Goal: Information Seeking & Learning: Learn about a topic

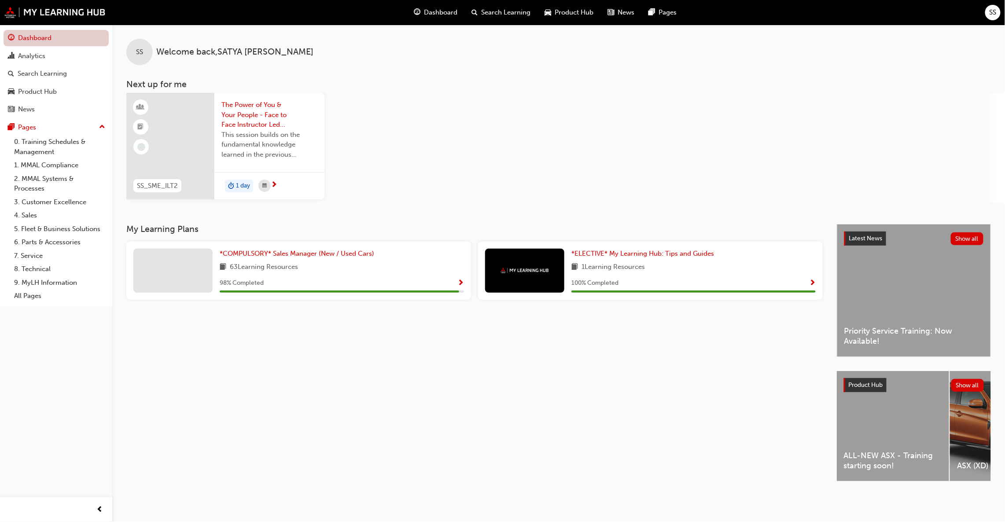
click at [49, 39] on link "Dashboard" at bounding box center [56, 38] width 105 height 16
click at [27, 70] on div "Search Learning" at bounding box center [42, 74] width 49 height 10
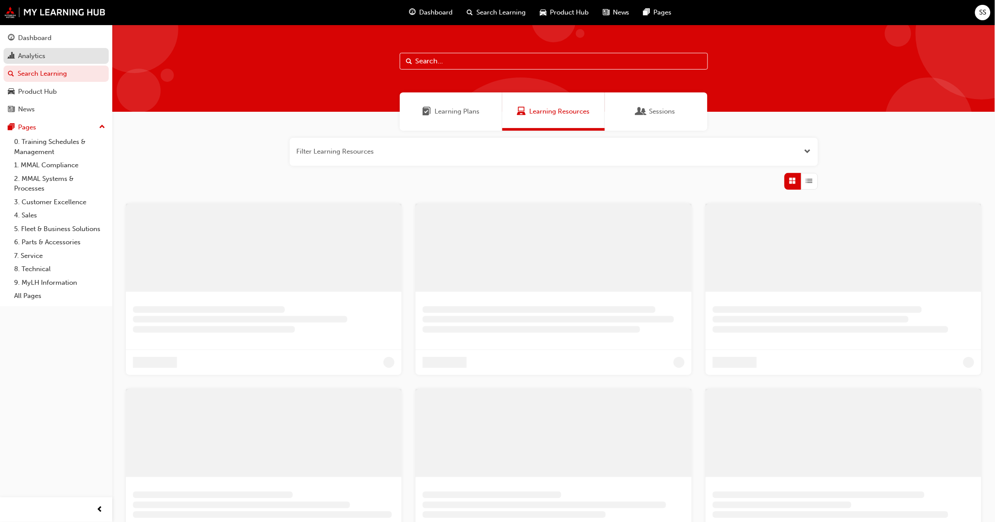
click at [29, 56] on div "Analytics" at bounding box center [31, 56] width 27 height 10
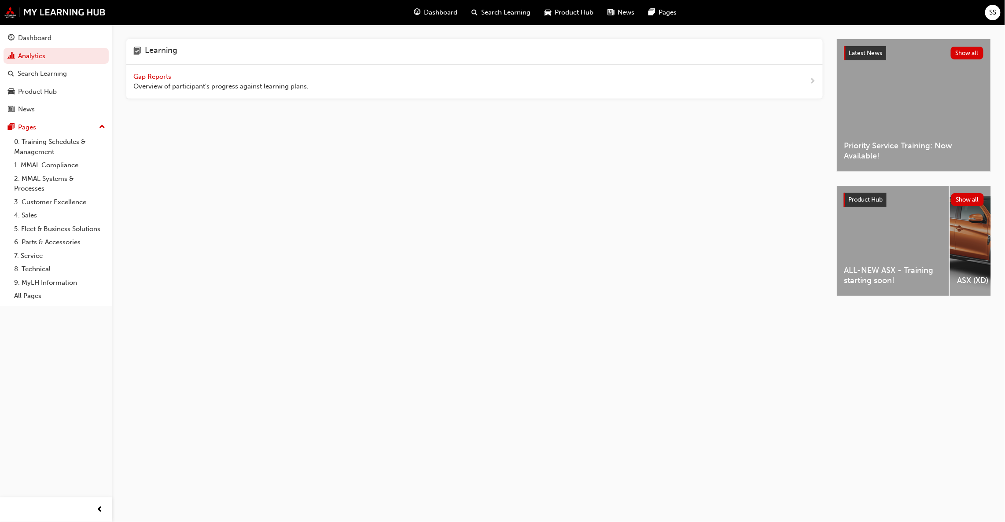
click at [134, 74] on span "Gap Reports" at bounding box center [153, 77] width 40 height 8
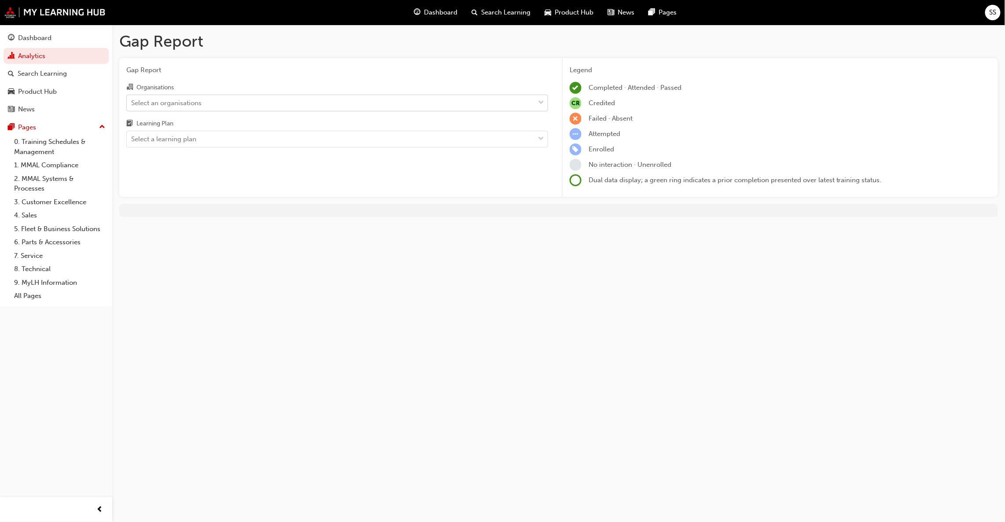
click at [243, 99] on div "Select an organisations" at bounding box center [331, 102] width 408 height 15
click at [132, 99] on input "Organisations Select an organisations" at bounding box center [131, 102] width 1 height 7
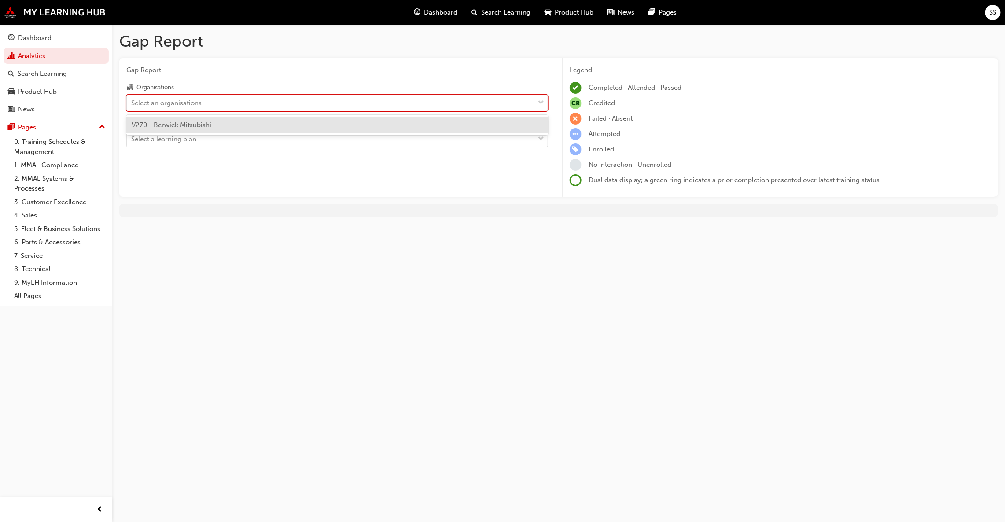
click at [191, 122] on span "V270 - Berwick Mitsubishi" at bounding box center [172, 125] width 80 height 8
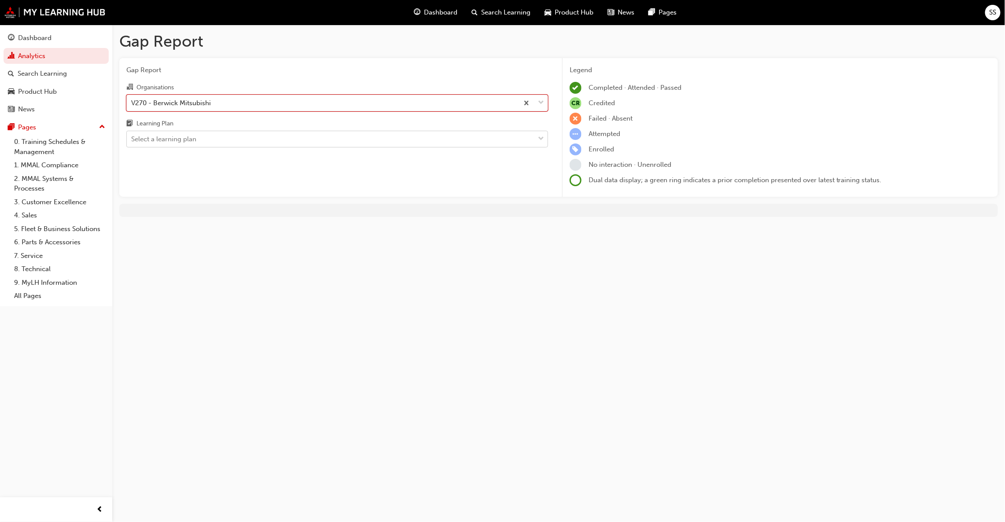
click at [191, 140] on div "Select a learning plan" at bounding box center [163, 139] width 65 height 10
click at [132, 140] on input "Learning Plan Select a learning plan" at bounding box center [131, 138] width 1 height 7
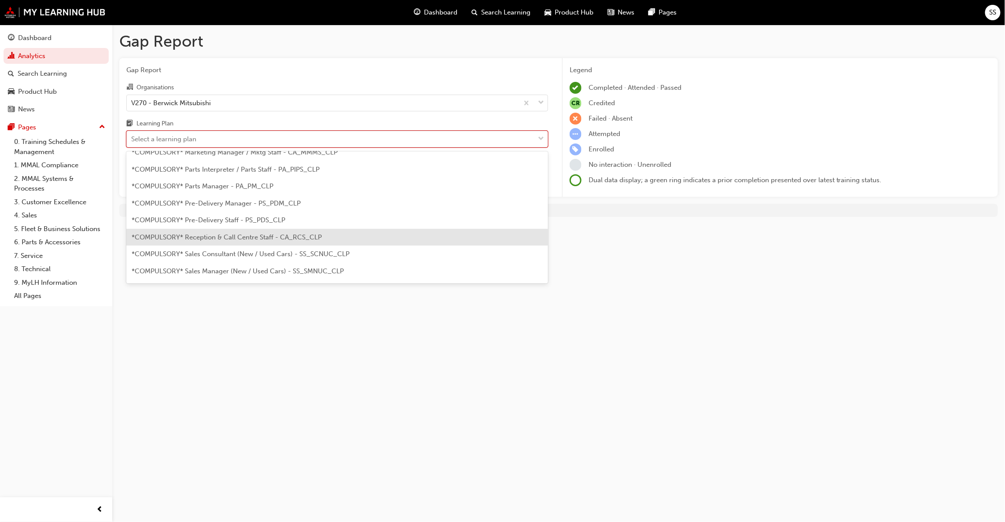
scroll to position [198, 0]
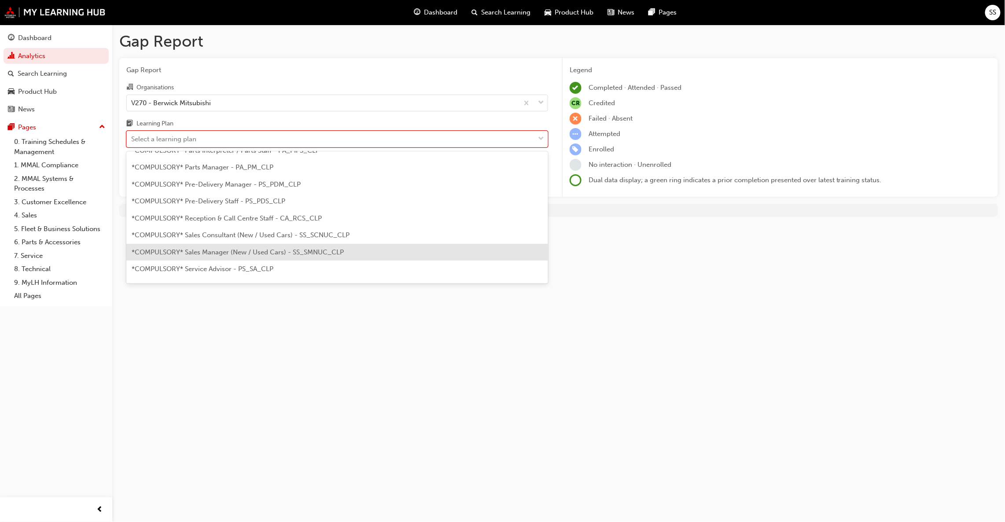
click at [229, 250] on span "*COMPULSORY* Sales Manager (New / Used Cars) - SS_SMNUC_CLP" at bounding box center [238, 252] width 212 height 8
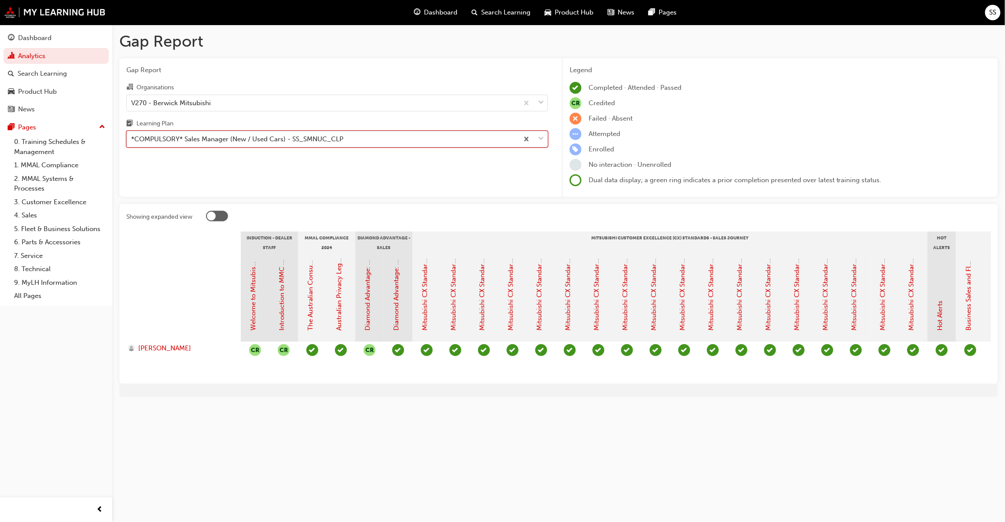
click at [240, 137] on div "*COMPULSORY* Sales Manager (New / Used Cars) - SS_SMNUC_CLP" at bounding box center [237, 139] width 212 height 10
click at [132, 137] on input "Learning Plan option *COMPULSORY* Sales Manager (New / Used Cars) - SS_SMNUC_CL…" at bounding box center [131, 138] width 1 height 7
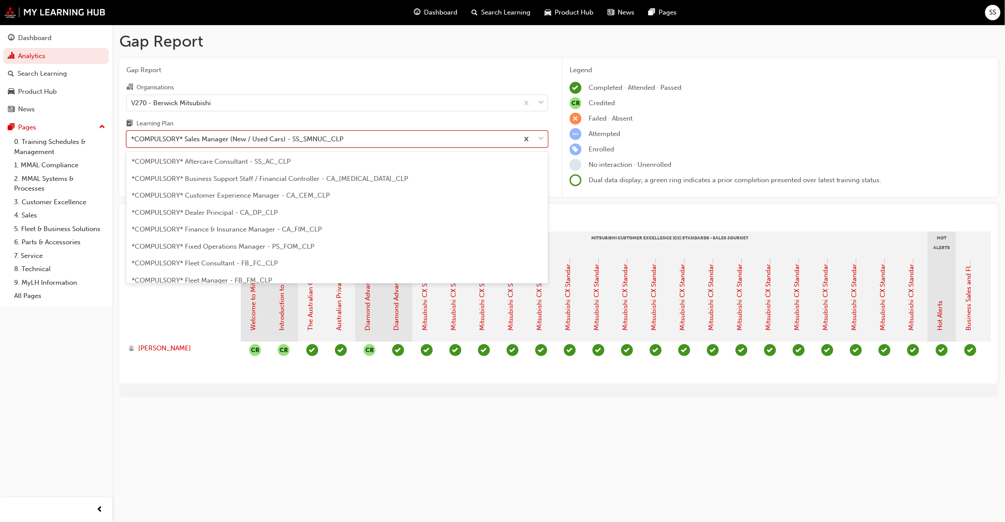
scroll to position [180, 0]
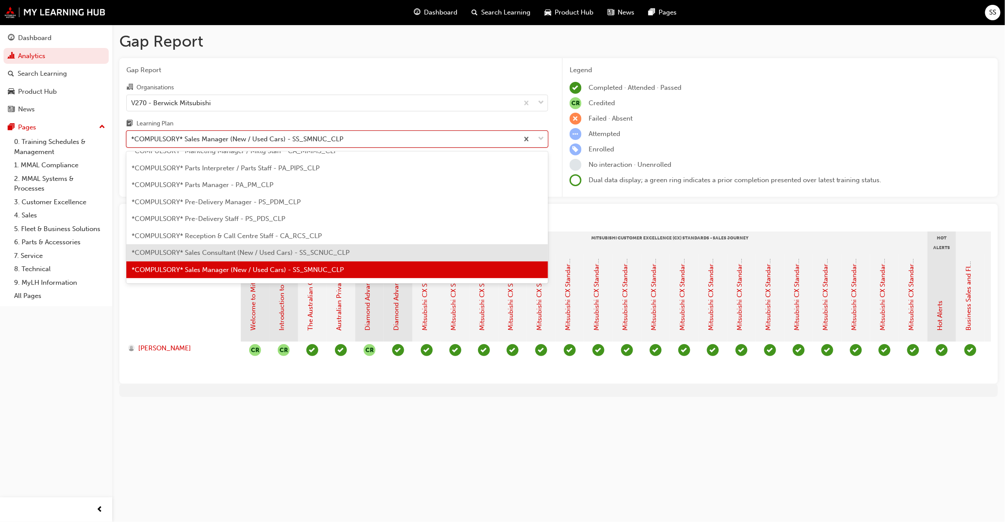
click at [253, 252] on span "*COMPULSORY* Sales Consultant (New / Used Cars) - SS_SCNUC_CLP" at bounding box center [241, 253] width 218 height 8
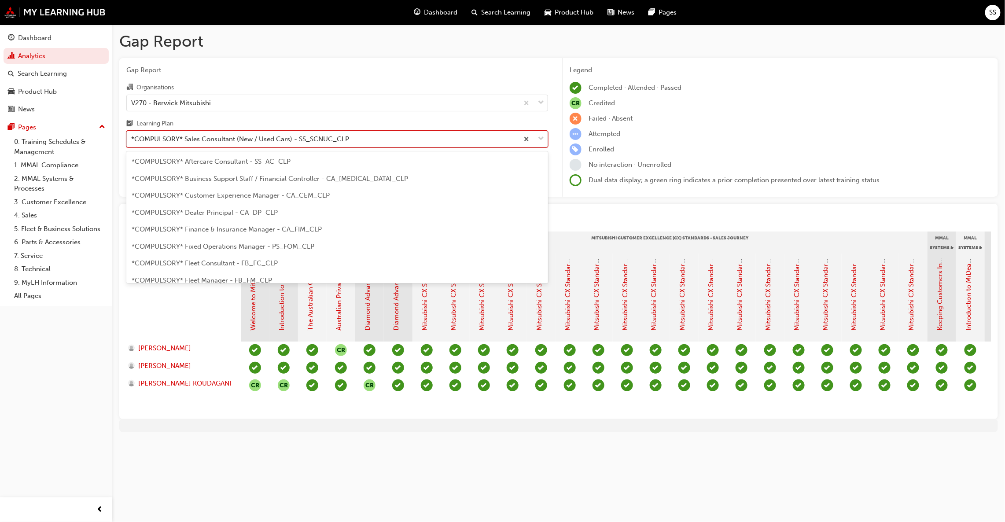
click at [231, 140] on div "*COMPULSORY* Sales Consultant (New / Used Cars) - SS_SCNUC_CLP" at bounding box center [240, 139] width 218 height 10
click at [132, 140] on input "Learning Plan option *COMPULSORY* Sales Consultant (New / Used Cars) - SS_SCNUC…" at bounding box center [131, 138] width 1 height 7
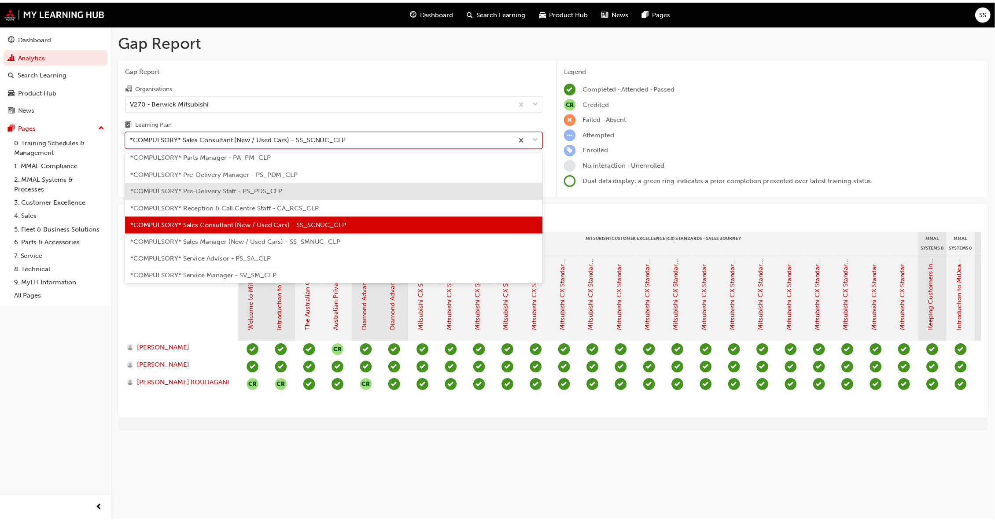
scroll to position [229, 0]
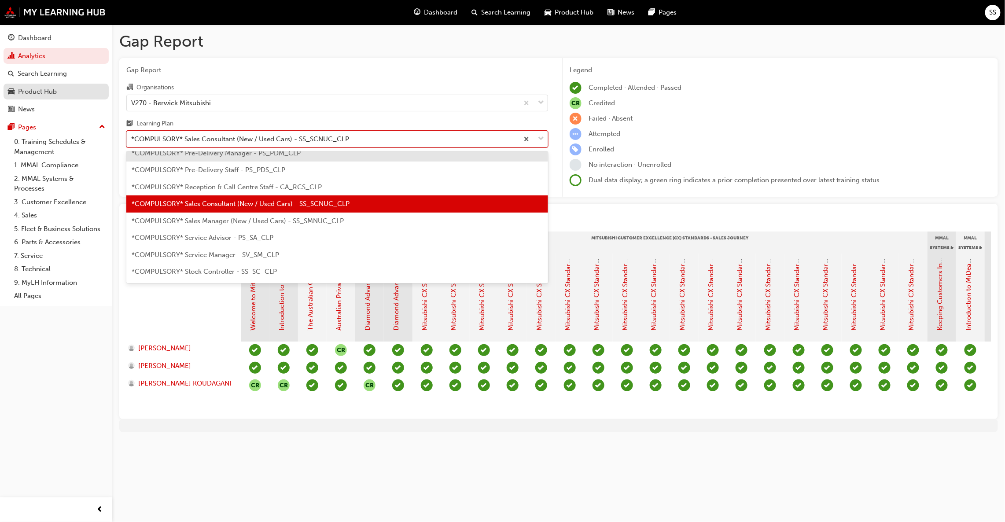
click at [48, 93] on div "Product Hub" at bounding box center [37, 92] width 39 height 10
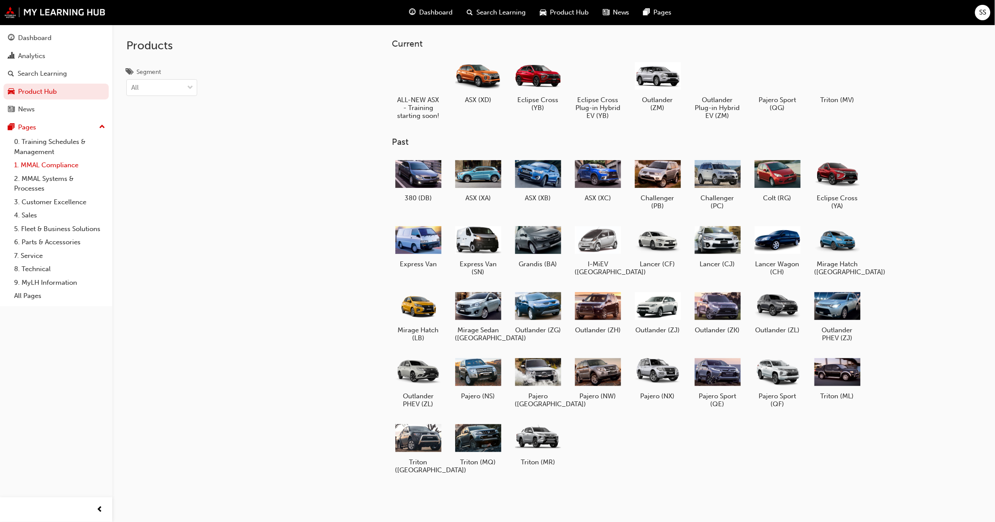
click at [47, 161] on link "1. MMAL Compliance" at bounding box center [60, 165] width 98 height 14
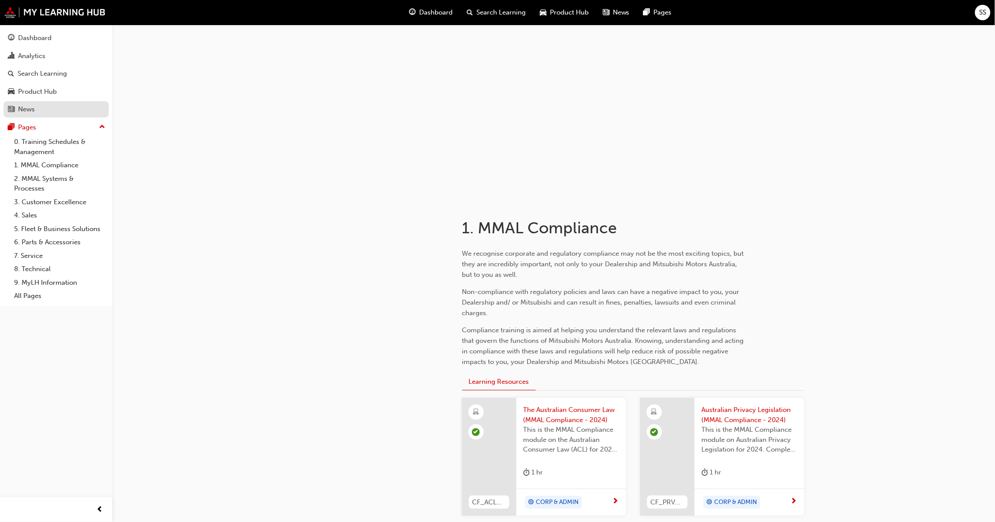
click at [28, 110] on div "News" at bounding box center [26, 109] width 17 height 10
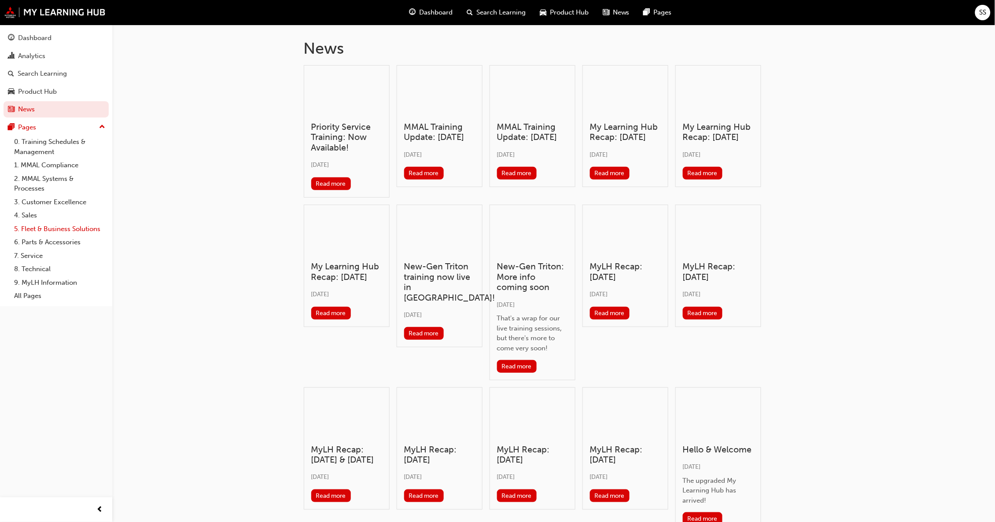
scroll to position [66, 0]
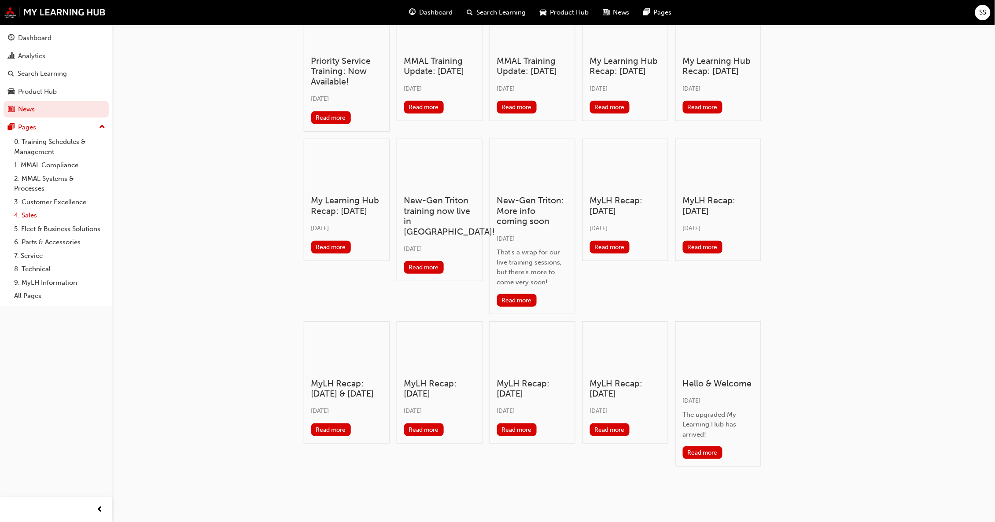
click at [33, 213] on link "4. Sales" at bounding box center [60, 216] width 98 height 14
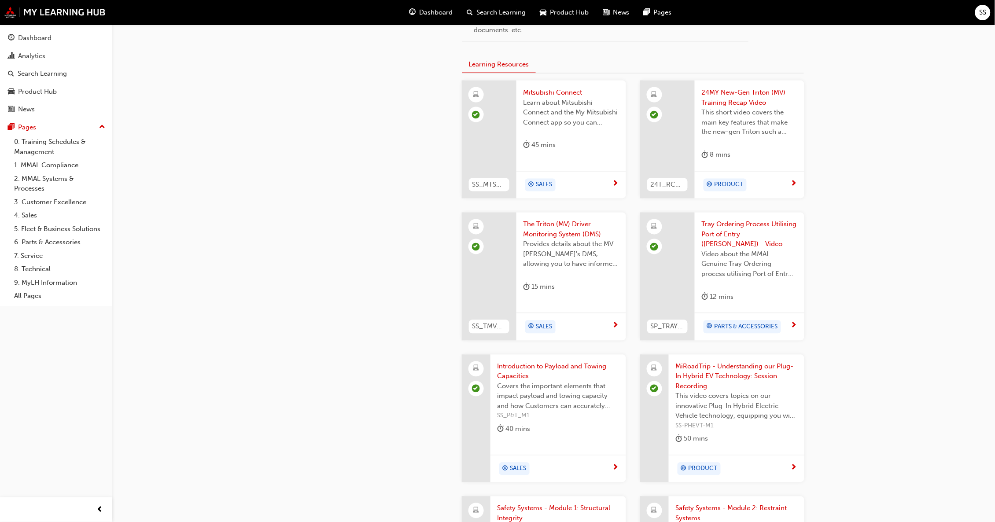
scroll to position [330, 0]
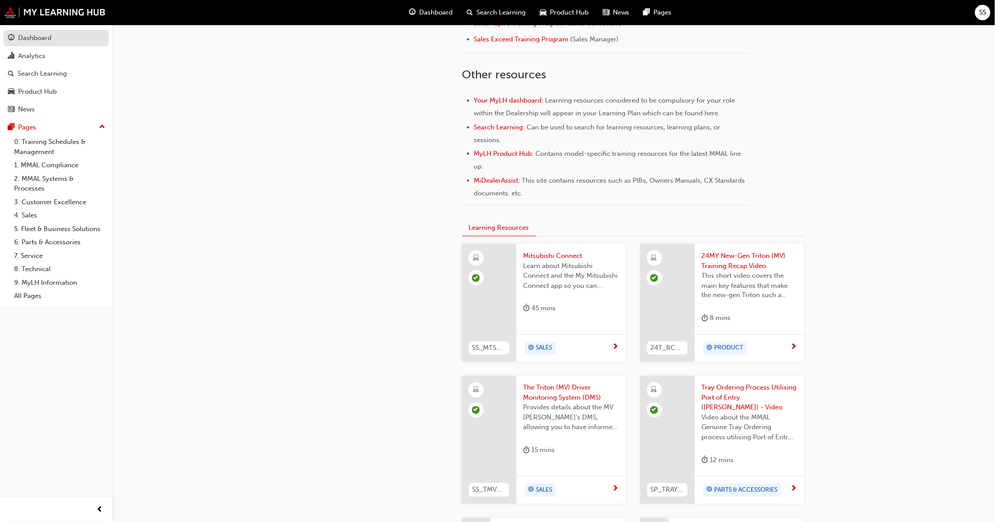
click at [31, 42] on div "Dashboard" at bounding box center [34, 38] width 33 height 10
